Goal: Task Accomplishment & Management: Complete application form

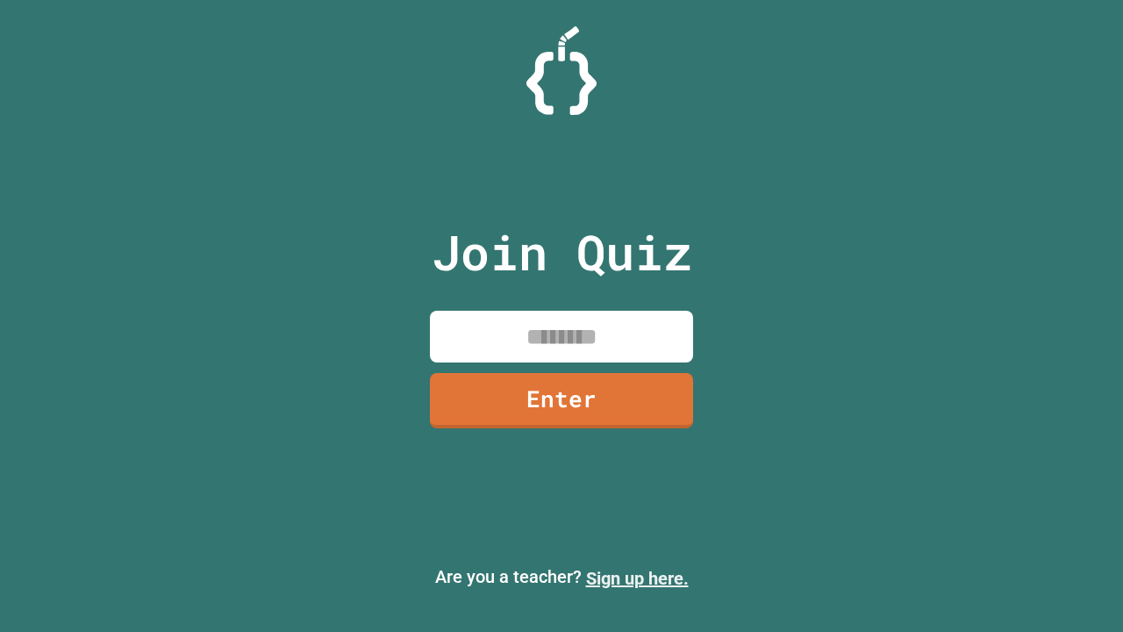
click at [637, 578] on link "Sign up here." at bounding box center [637, 578] width 103 height 21
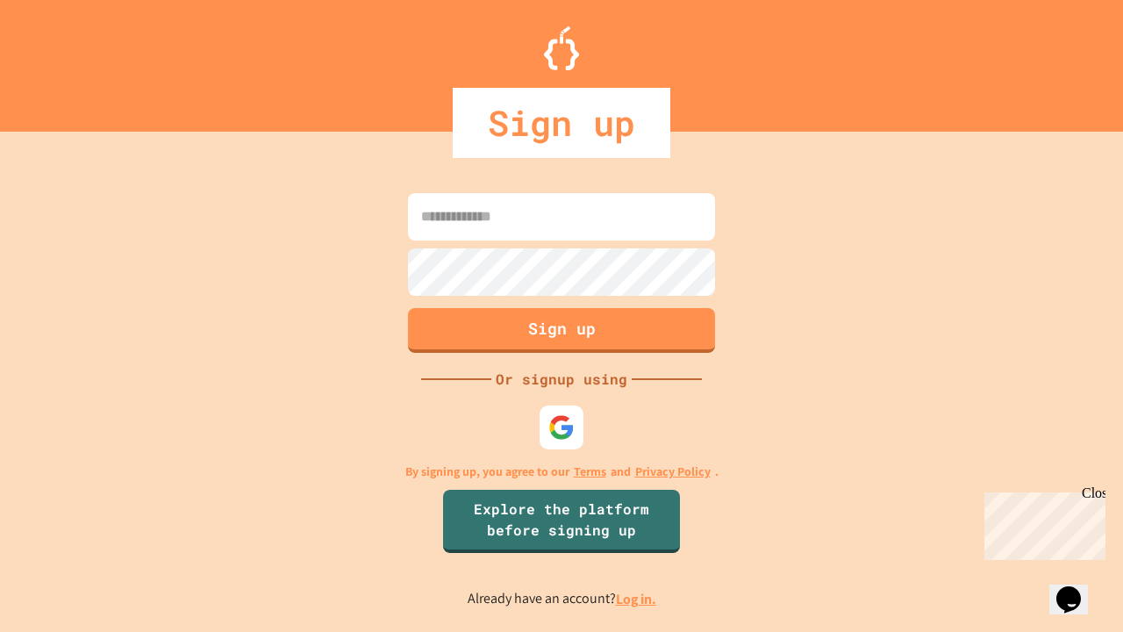
click at [637, 598] on link "Log in." at bounding box center [636, 598] width 40 height 18
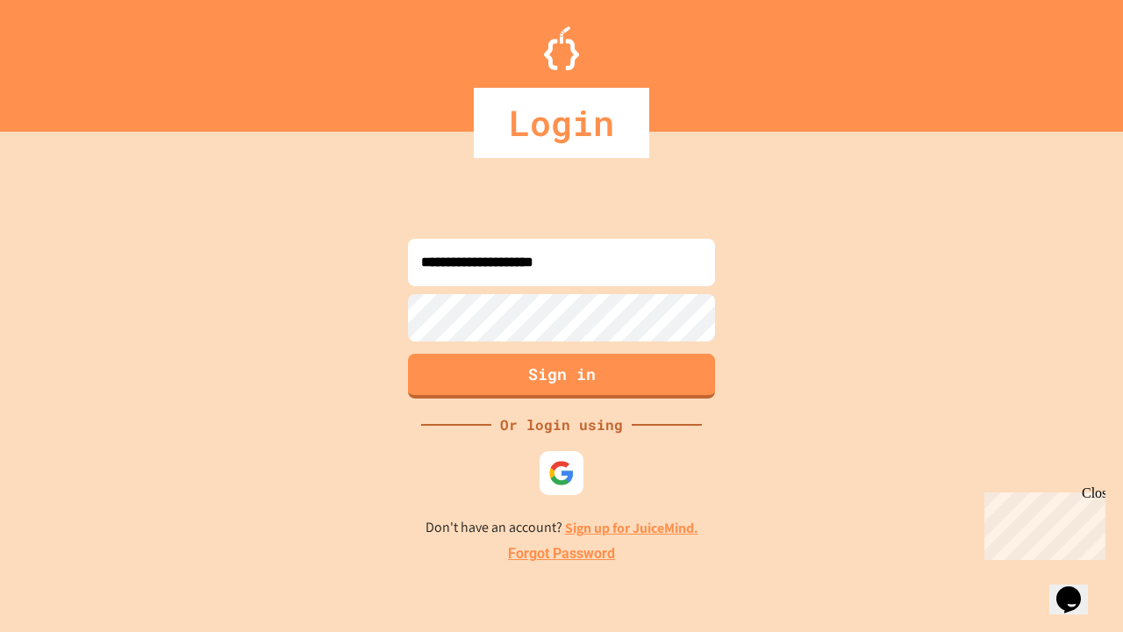
type input "**********"
